Goal: Check status: Check status

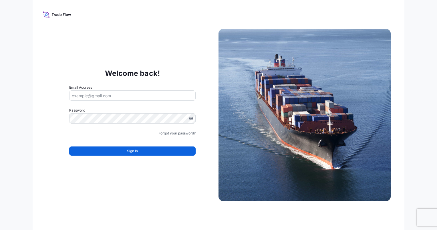
click at [136, 95] on input "Email Address" at bounding box center [132, 95] width 126 height 10
type input "[EMAIL_ADDRESS][PERSON_NAME][DOMAIN_NAME]"
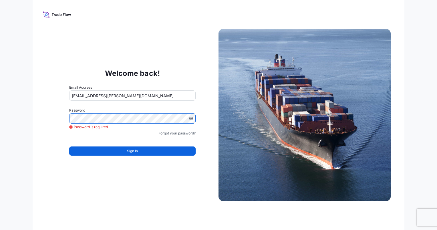
click at [54, 16] on icon at bounding box center [57, 14] width 28 height 8
click at [50, 15] on icon at bounding box center [57, 14] width 28 height 8
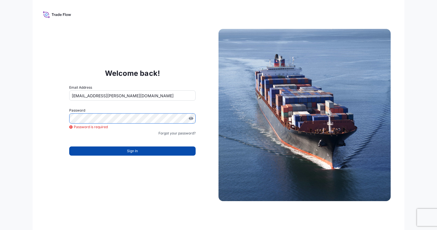
click at [135, 151] on span "Sign In" at bounding box center [132, 151] width 11 height 6
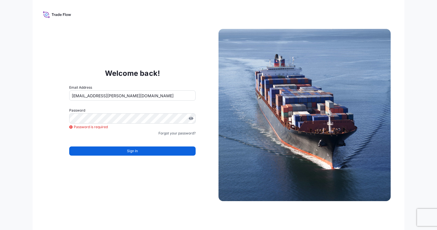
click at [44, 10] on icon at bounding box center [57, 14] width 28 height 8
click at [44, 14] on icon at bounding box center [57, 14] width 28 height 8
click at [46, 17] on icon at bounding box center [57, 14] width 28 height 8
click at [123, 93] on input "Email Address" at bounding box center [132, 95] width 126 height 10
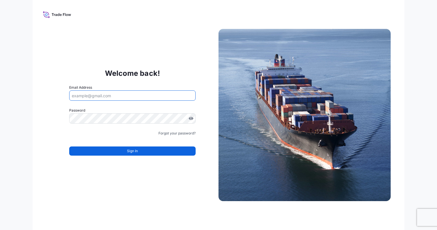
type input "[EMAIL_ADDRESS][PERSON_NAME][DOMAIN_NAME]"
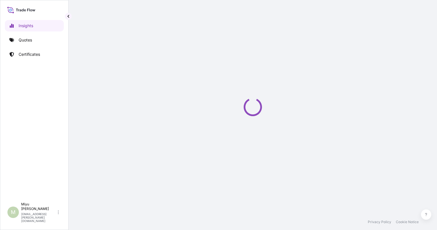
select select "2025"
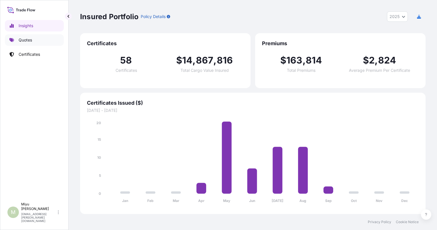
click at [29, 38] on p "Quotes" at bounding box center [25, 40] width 13 height 6
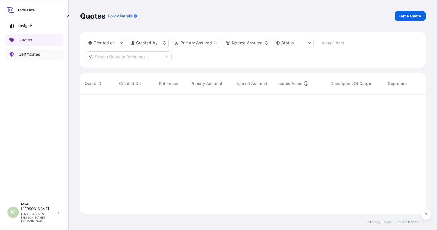
click at [29, 53] on p "Certificates" at bounding box center [29, 54] width 21 height 6
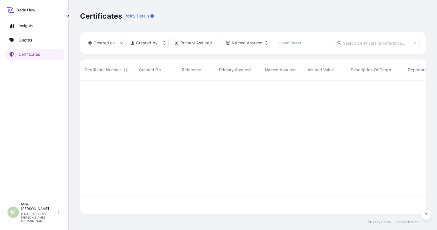
scroll to position [133, 341]
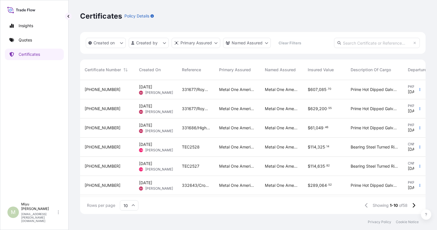
click at [114, 70] on span "Certificate Number" at bounding box center [103, 70] width 36 height 6
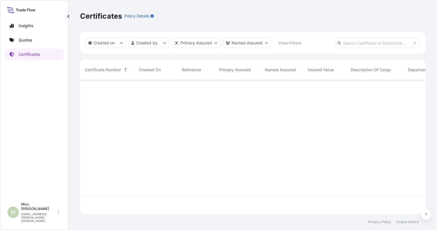
click at [114, 70] on span "Certificate Number" at bounding box center [103, 70] width 36 height 6
click at [347, 44] on input "text" at bounding box center [377, 43] width 86 height 10
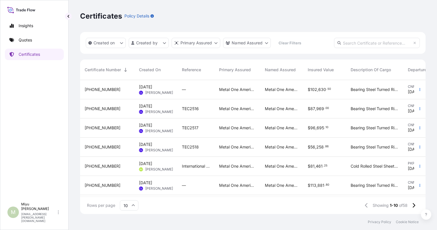
paste input "31528-45-2"
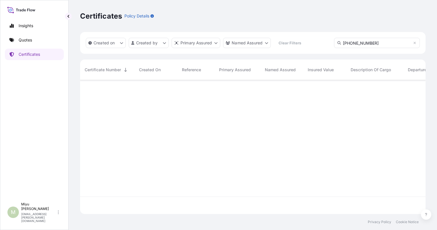
type input "31528-45-2"
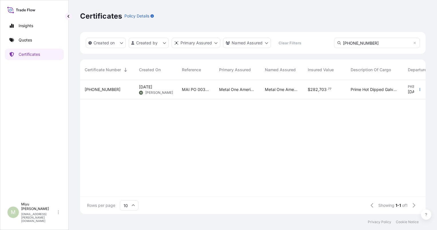
click at [156, 82] on div "Jul 21, 2025 KI Keita Iwayama" at bounding box center [155, 89] width 43 height 19
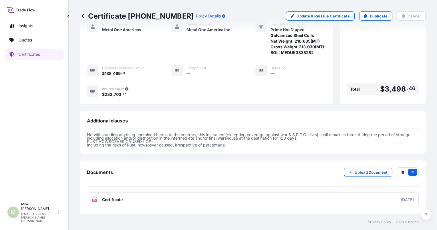
scroll to position [144, 0]
click at [99, 91] on div "Insured Value $ 282 , 703 . 77" at bounding box center [122, 91] width 71 height 12
click at [147, 94] on div "$ 282 , 703 . 77" at bounding box center [129, 94] width 55 height 6
drag, startPoint x: 99, startPoint y: 93, endPoint x: 123, endPoint y: 94, distance: 23.7
click at [123, 94] on div "Insured Value $ 282 , 703 . 77" at bounding box center [122, 91] width 71 height 12
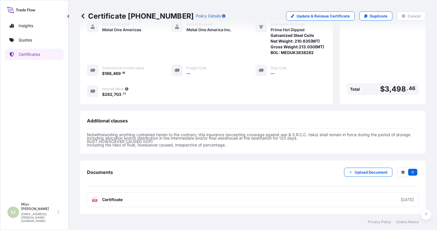
drag, startPoint x: 123, startPoint y: 94, endPoint x: 188, endPoint y: 94, distance: 64.3
click at [188, 94] on div "Primary Assured Metal One Americas Named Assured Metal One America Inc. Descrip…" at bounding box center [206, 59] width 239 height 76
